Goal: Task Accomplishment & Management: Manage account settings

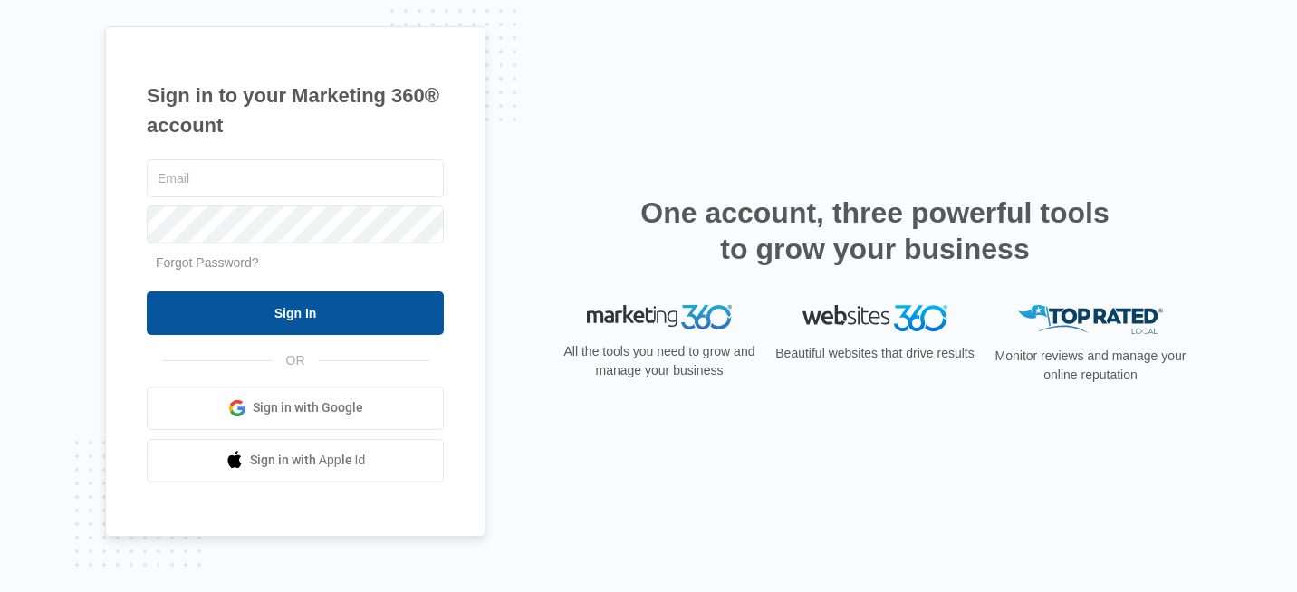
type input "[PERSON_NAME][EMAIL_ADDRESS][DOMAIN_NAME]"
click at [299, 316] on input "Sign In" at bounding box center [295, 313] width 297 height 43
